Goal: Navigation & Orientation: Find specific page/section

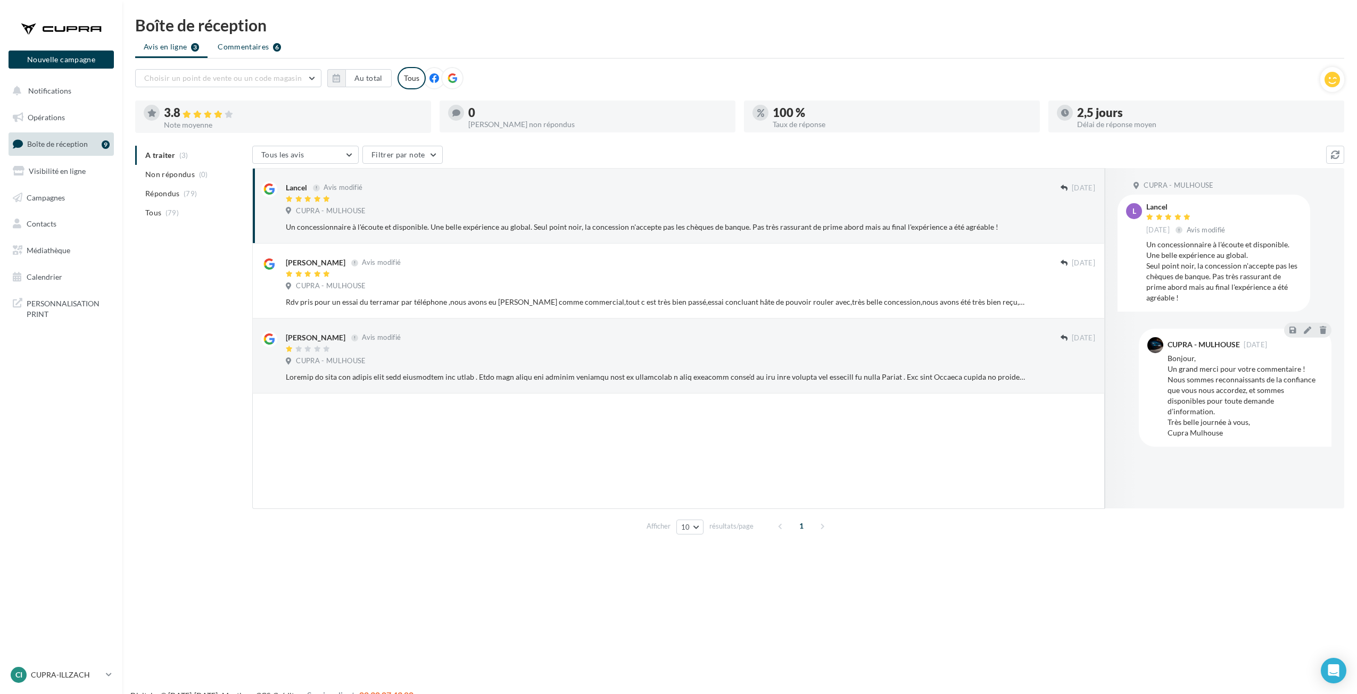
click at [233, 53] on li "Commentaires 6" at bounding box center [249, 46] width 80 height 19
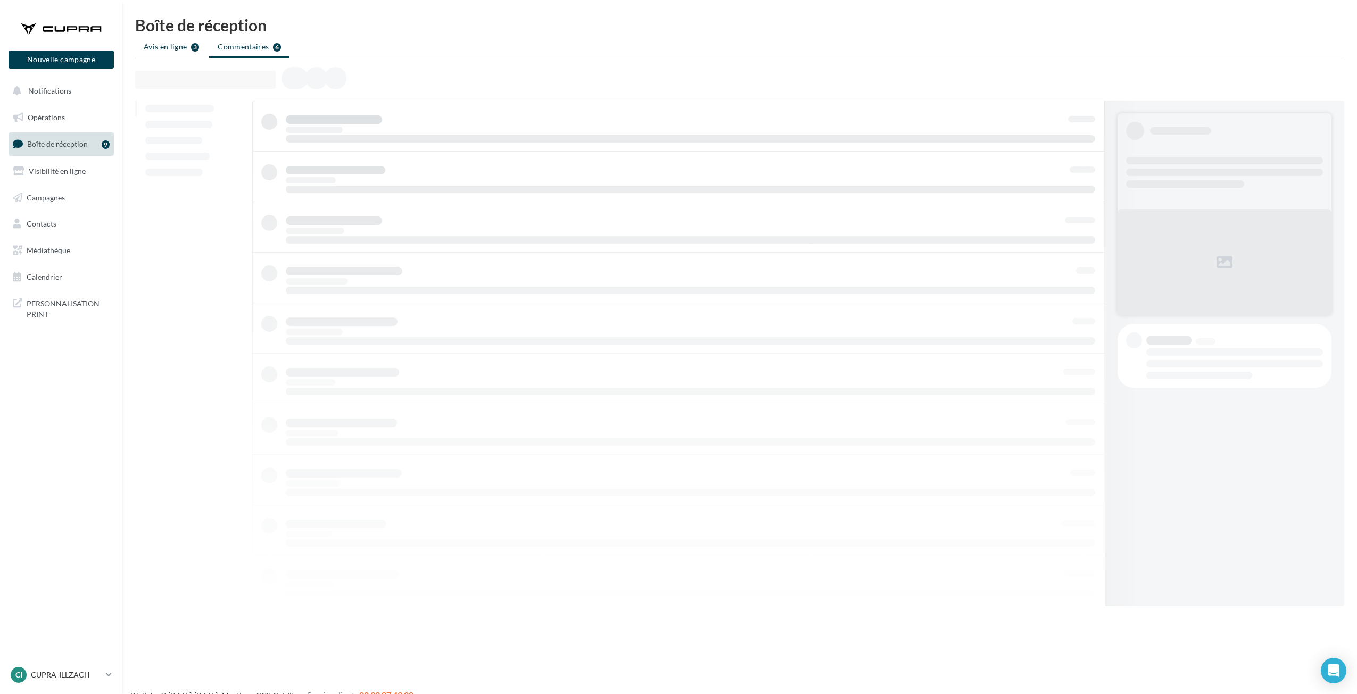
click at [156, 51] on span "Avis en ligne" at bounding box center [166, 46] width 44 height 11
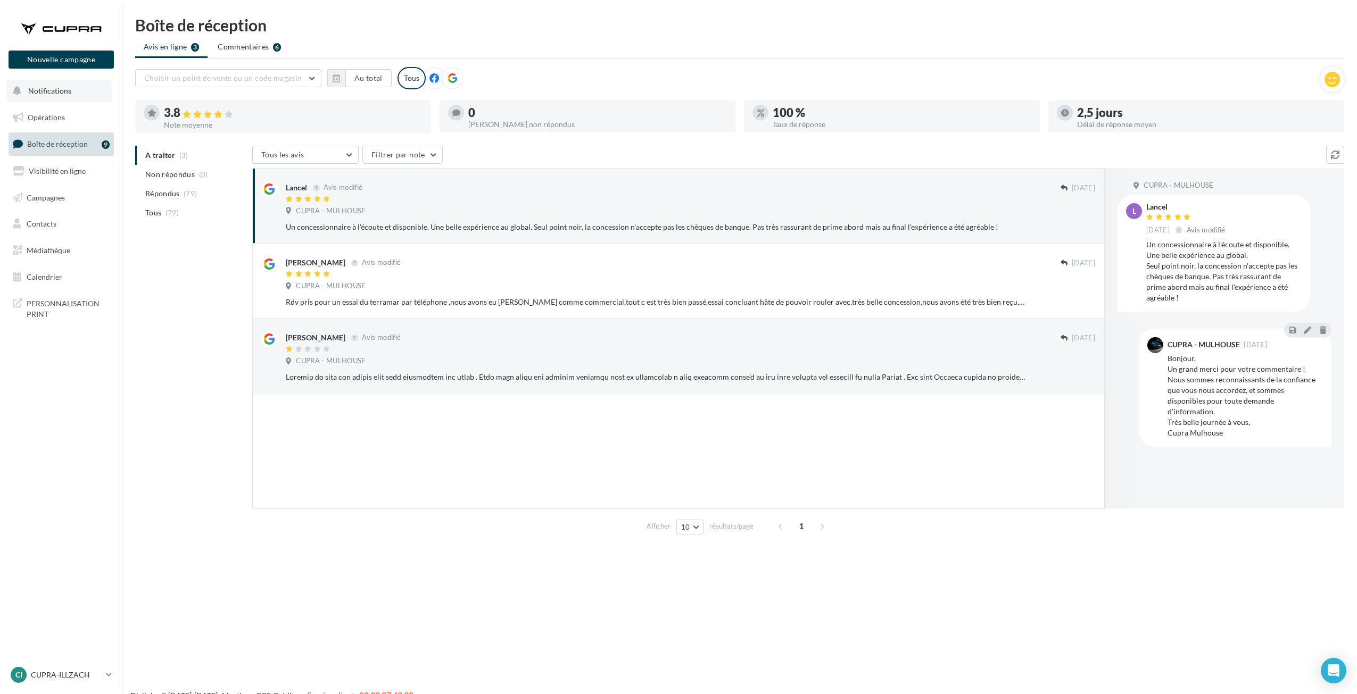
click at [11, 90] on button "Notifications" at bounding box center [58, 91] width 105 height 22
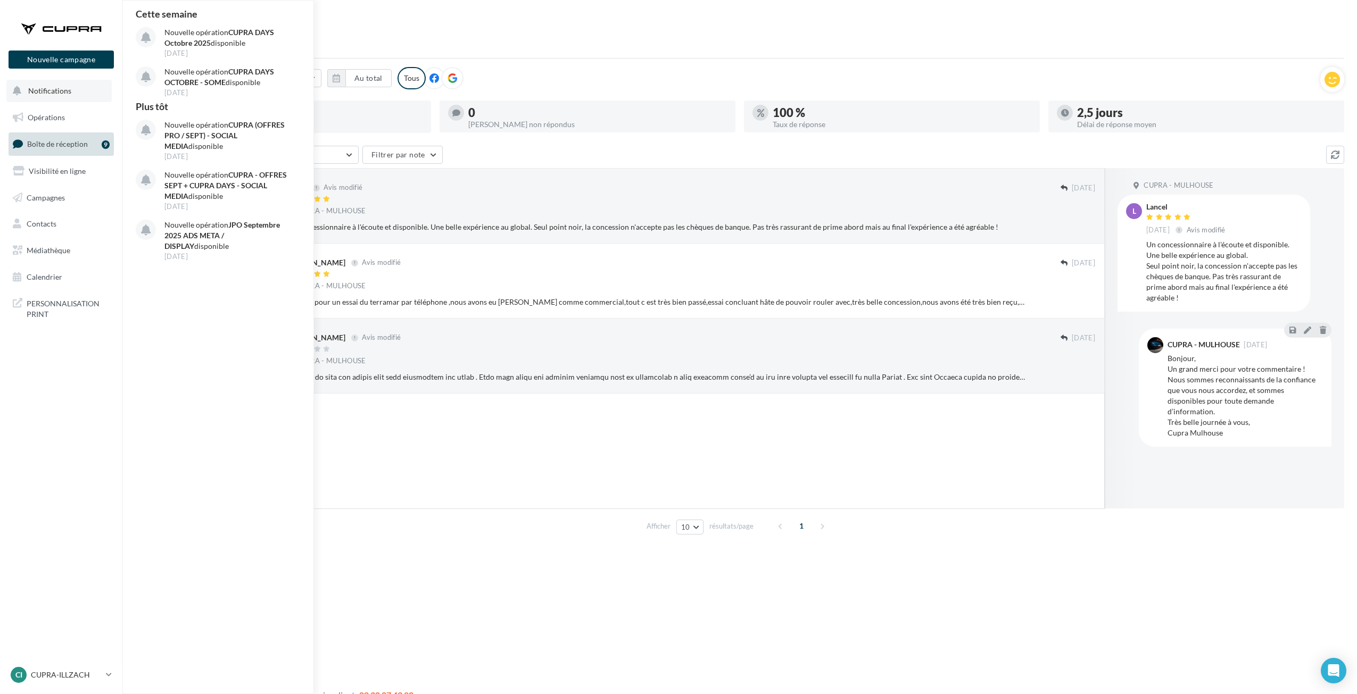
click at [39, 101] on button "Notifications Cette semaine Nouvelle opération CUPRA DAYS Octobre 2025 disponib…" at bounding box center [58, 91] width 105 height 22
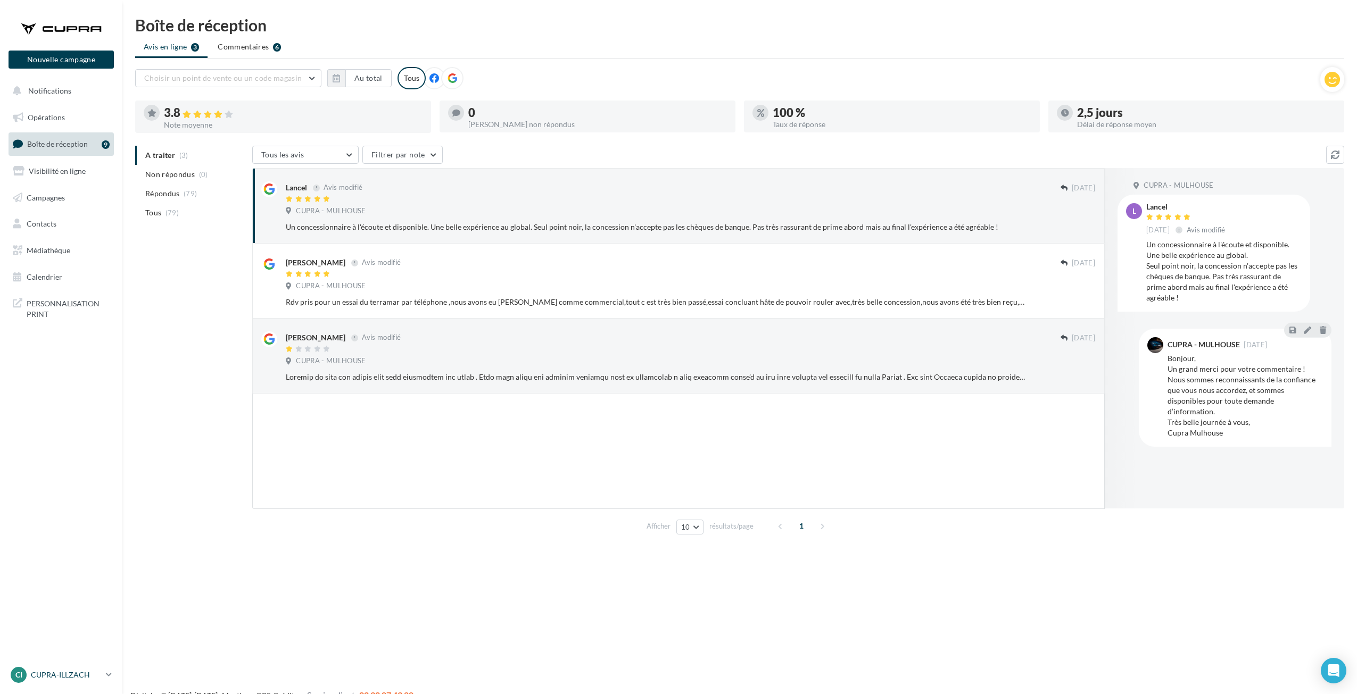
click at [42, 673] on p "CUPRA-ILLZACH" at bounding box center [66, 675] width 71 height 11
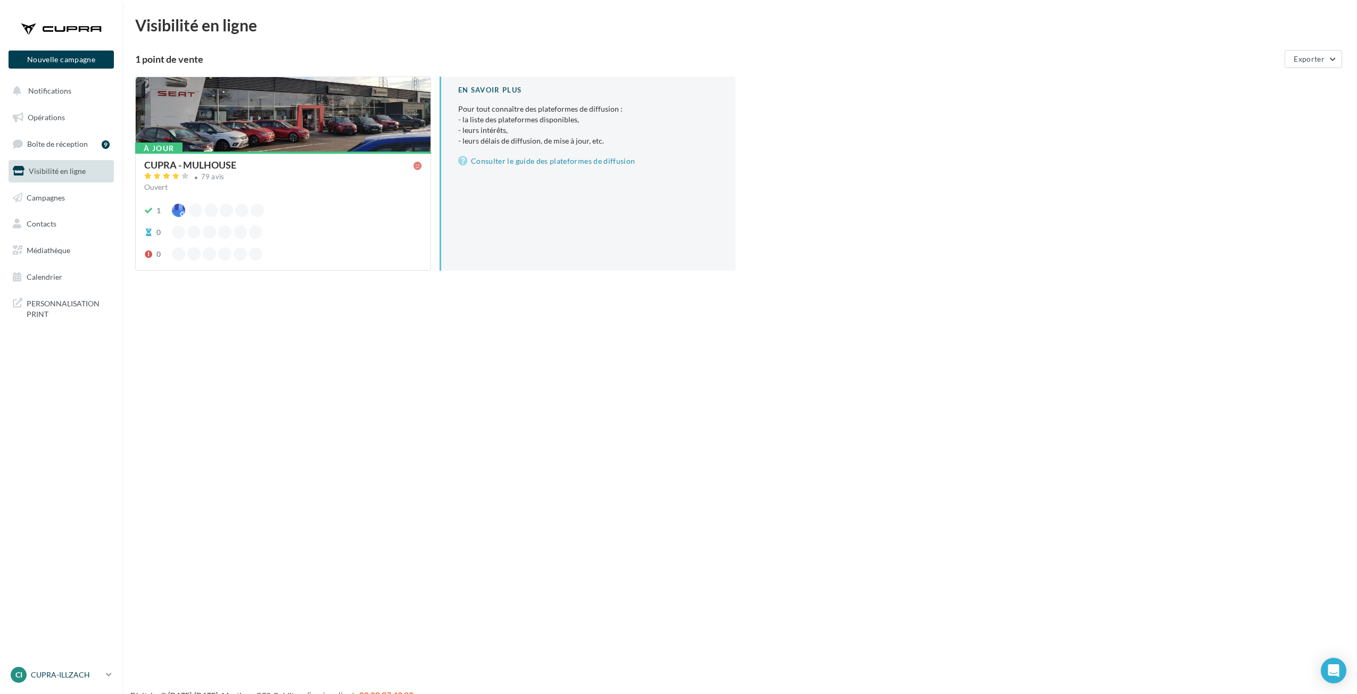
click at [51, 673] on p "CUPRA-ILLZACH" at bounding box center [66, 675] width 71 height 11
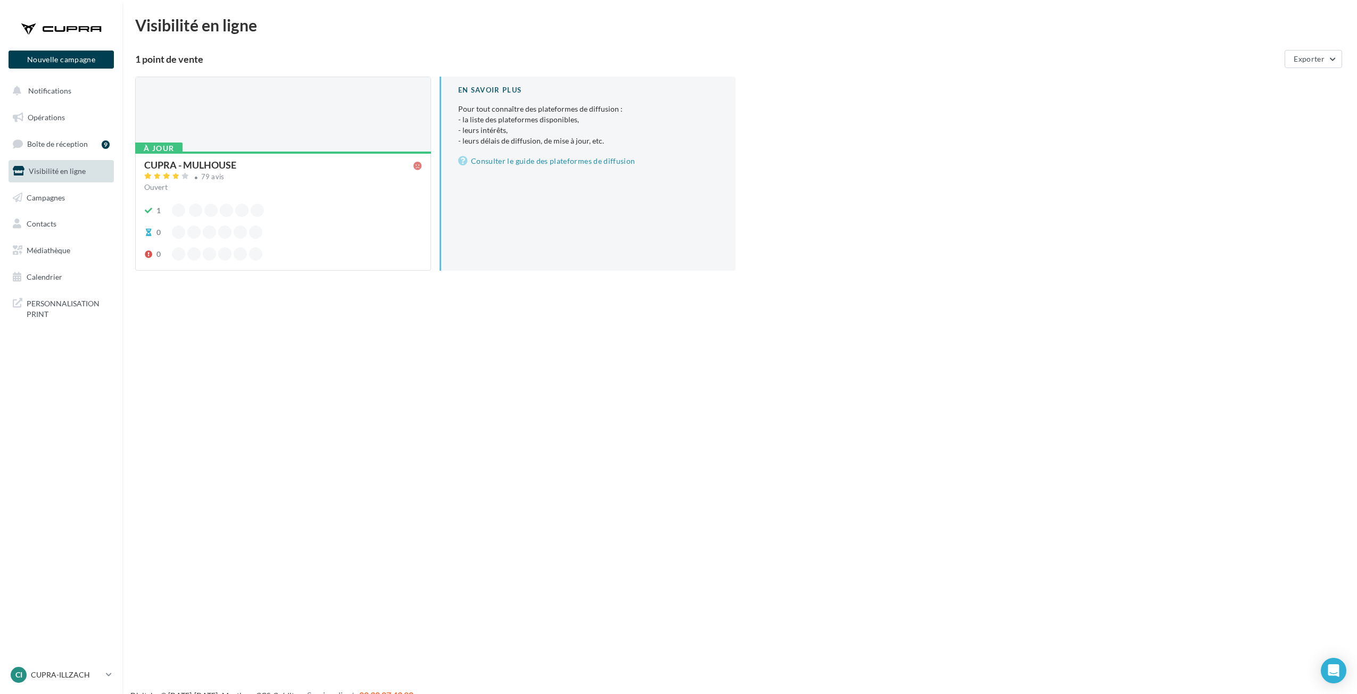
scroll to position [17, 0]
